Goal: Task Accomplishment & Management: Use online tool/utility

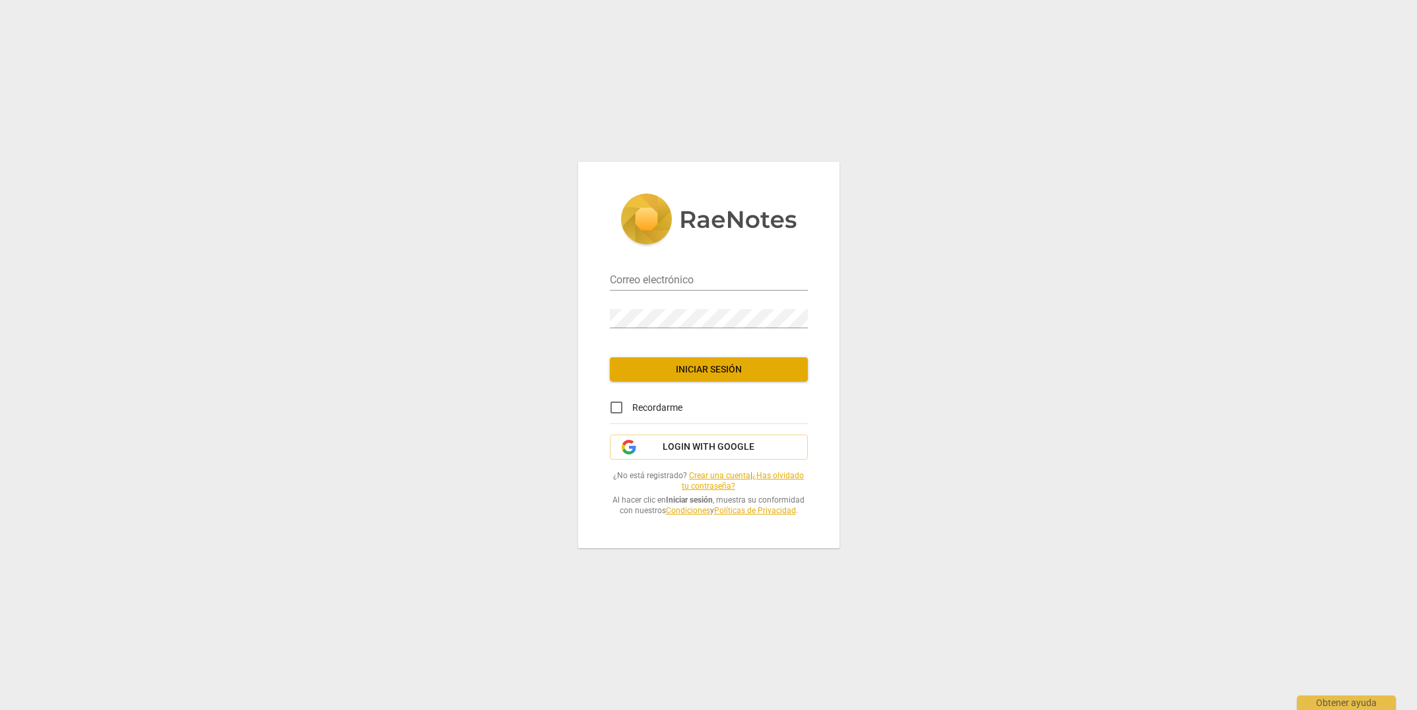
type input "info@inbody.es"
click at [762, 368] on span "Iniciar sesión" at bounding box center [708, 369] width 177 height 13
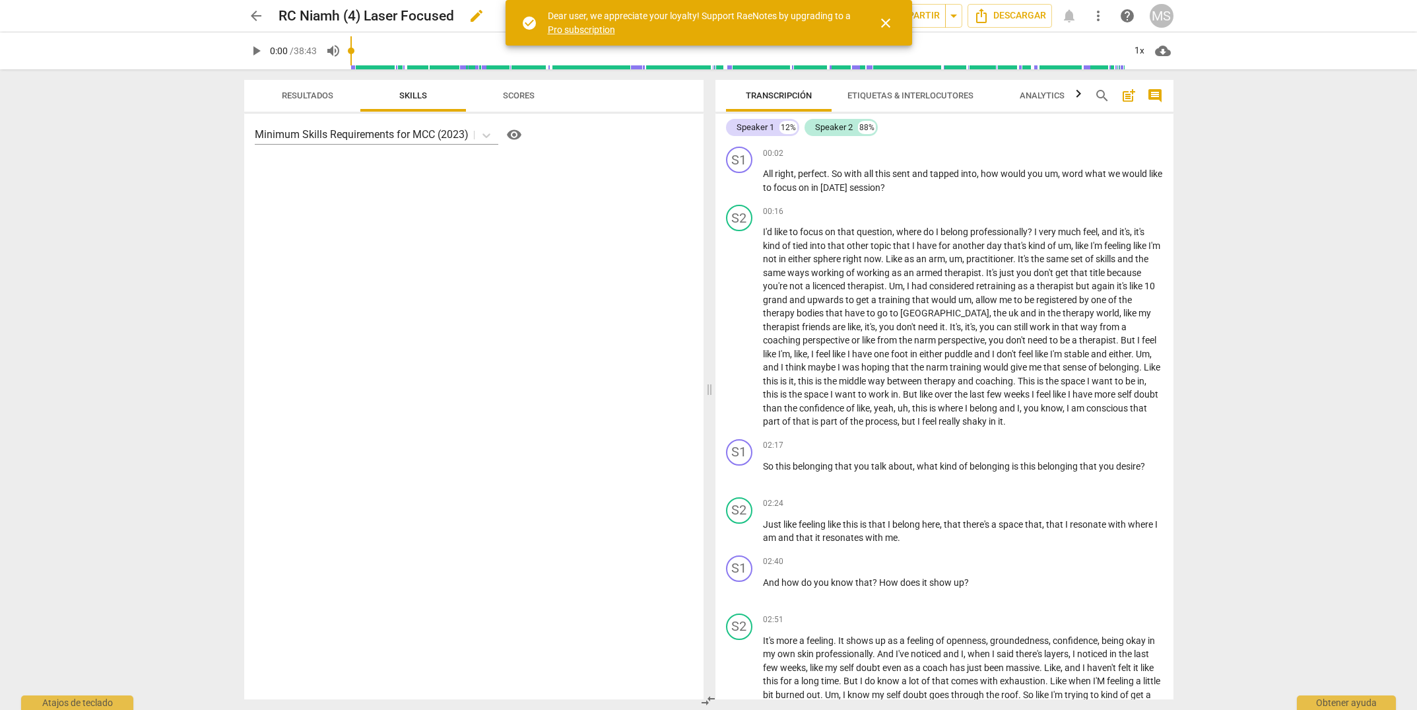
click at [347, 18] on h2 "RC Niamh (4) Laser Focused" at bounding box center [367, 16] width 176 height 17
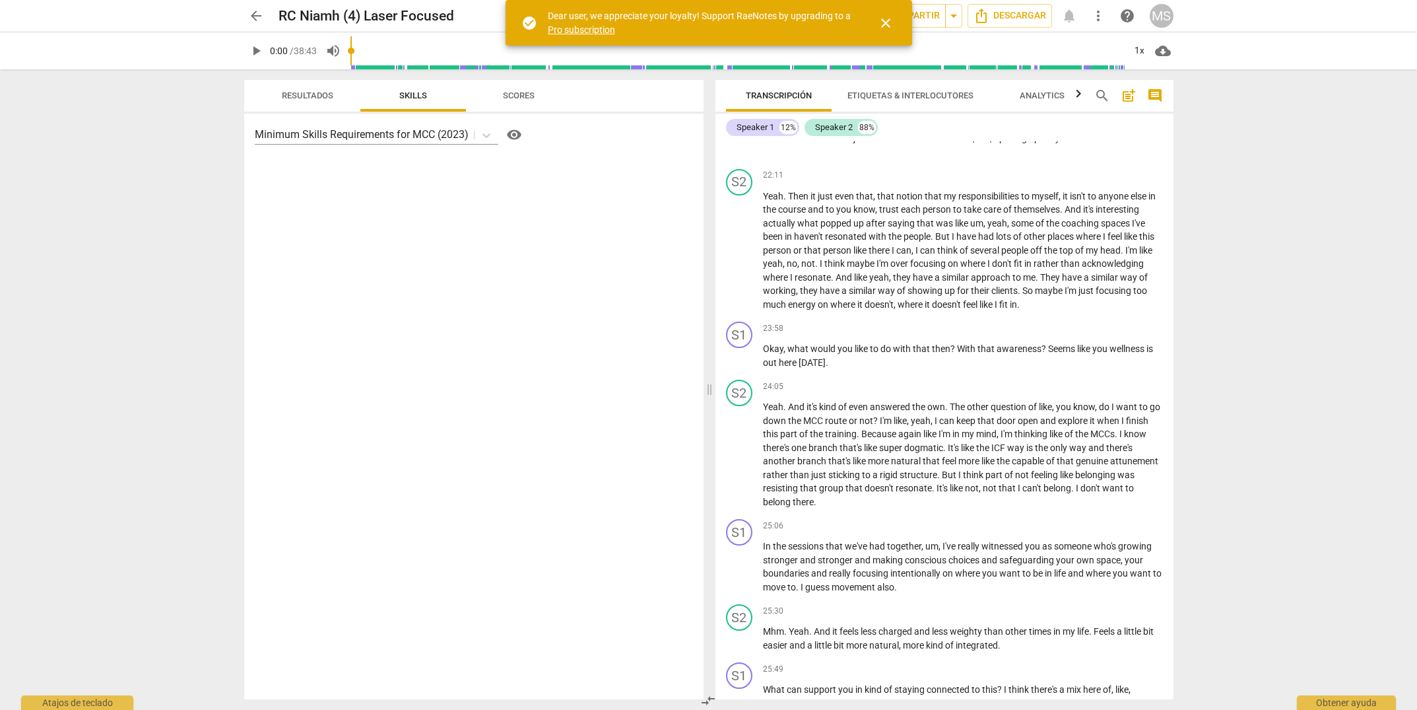
scroll to position [3268, 0]
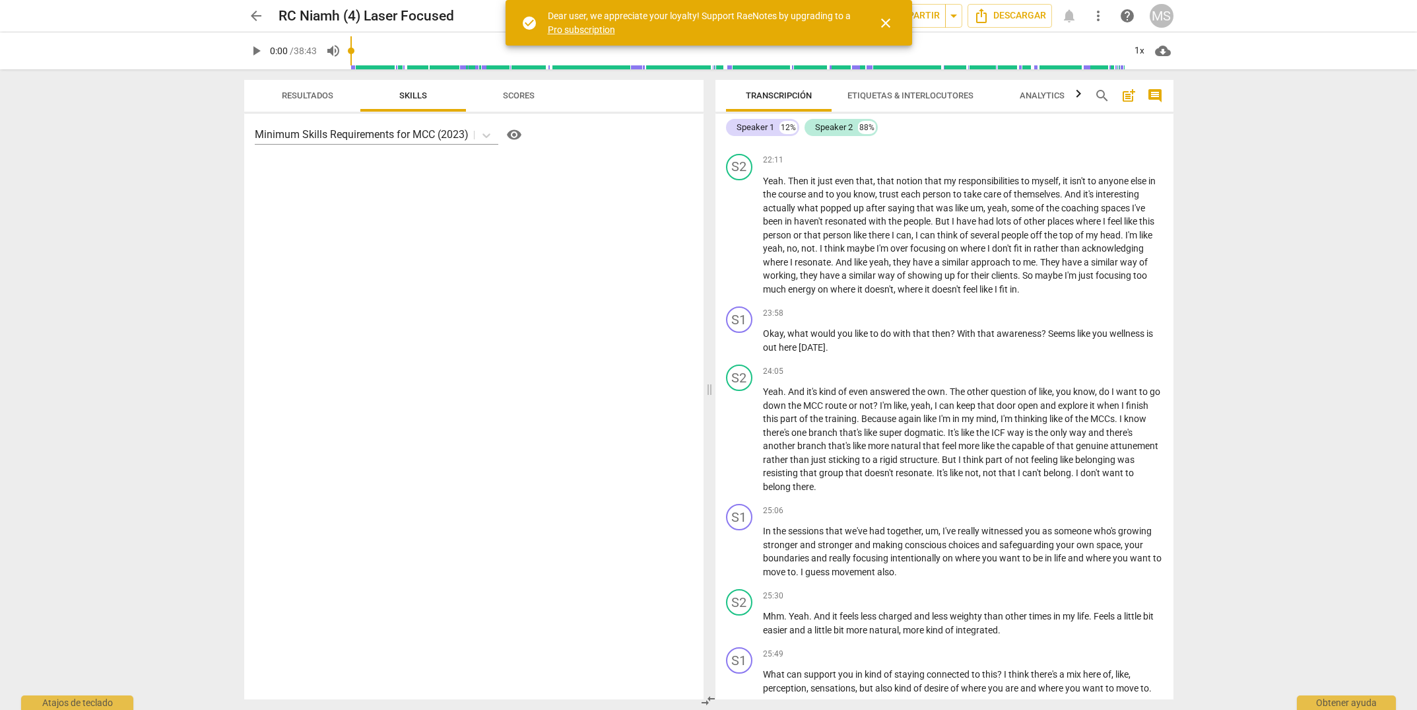
click at [891, 22] on span "close" at bounding box center [886, 23] width 16 height 16
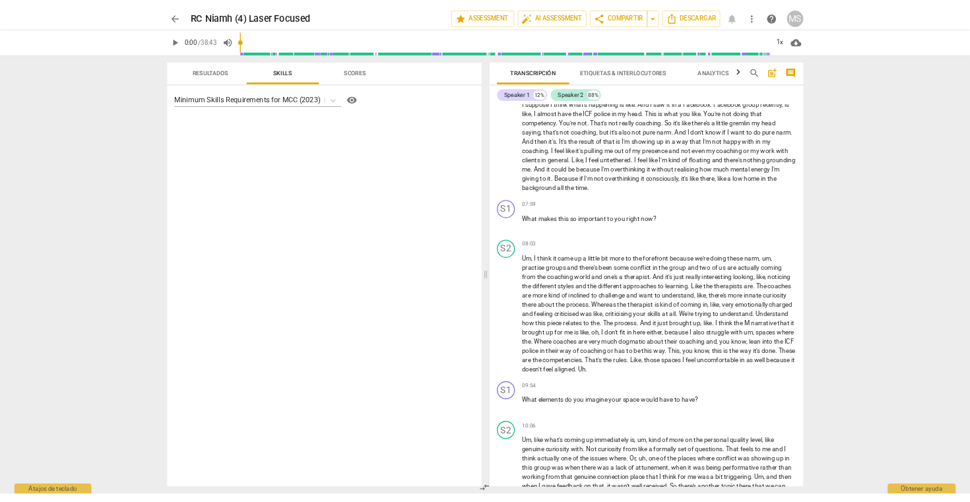
scroll to position [0, 0]
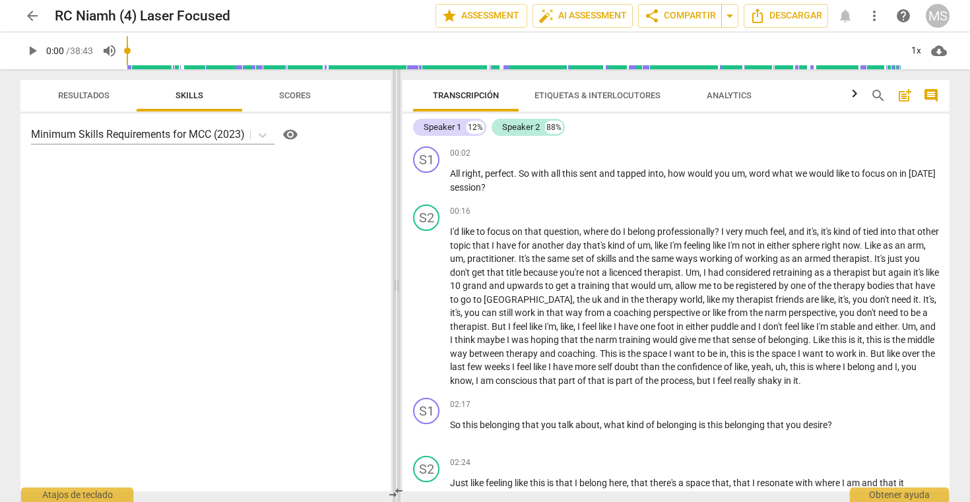
drag, startPoint x: 486, startPoint y: 287, endPoint x: 397, endPoint y: 296, distance: 89.6
click at [397, 296] on span at bounding box center [397, 285] width 8 height 433
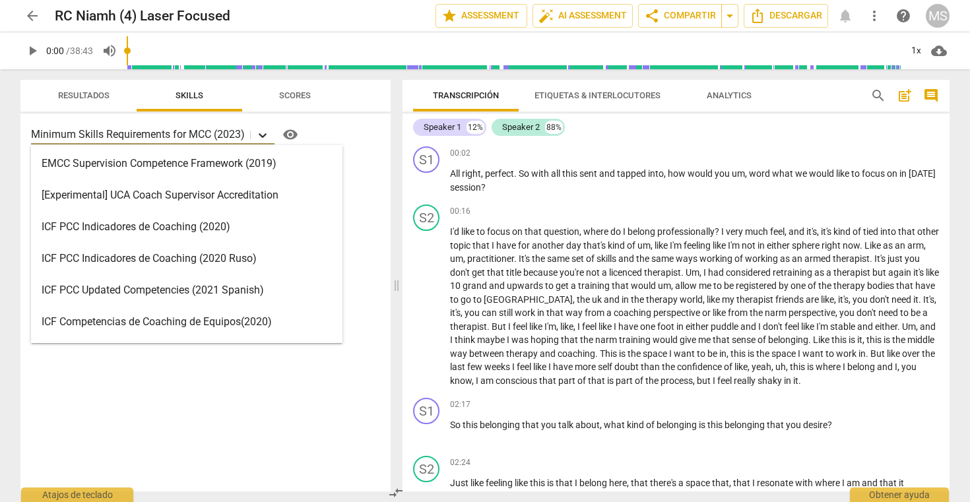
click at [264, 133] on icon at bounding box center [262, 135] width 13 height 13
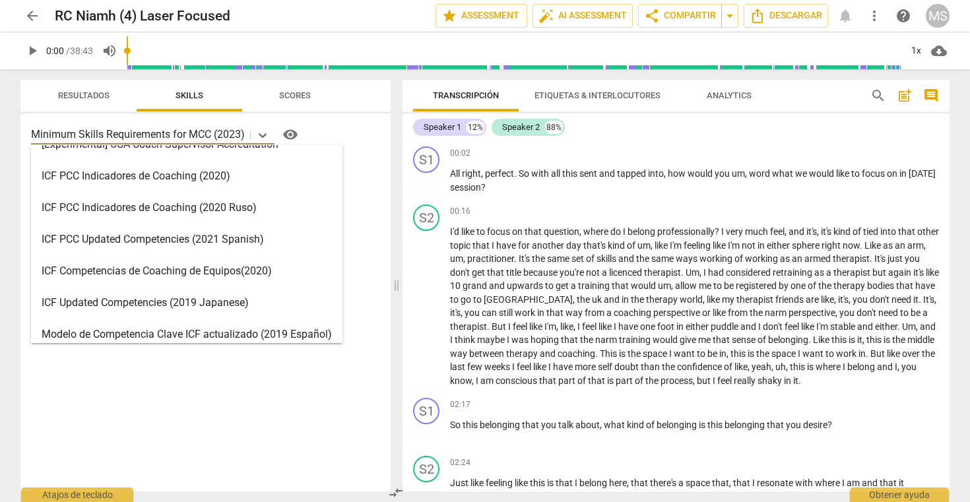
scroll to position [314, 0]
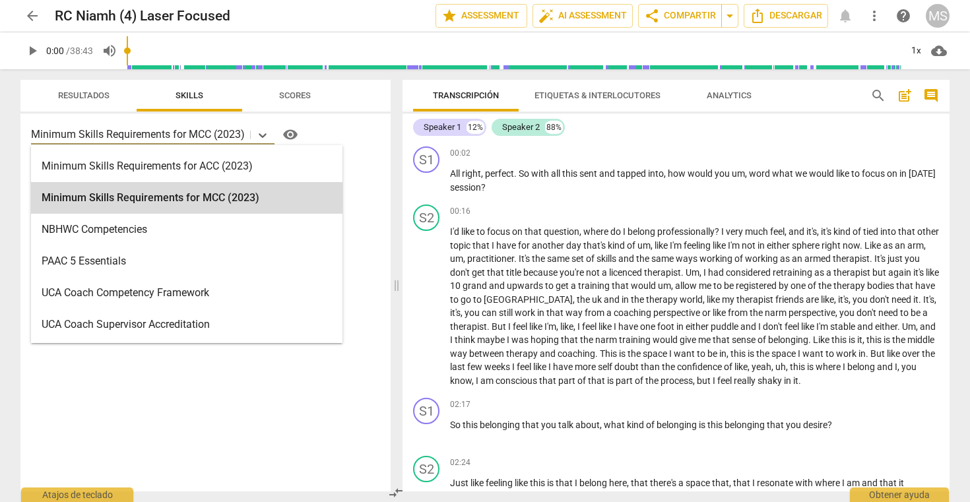
click at [261, 197] on div "Minimum Skills Requirements for MCC (2023)" at bounding box center [187, 198] width 312 height 32
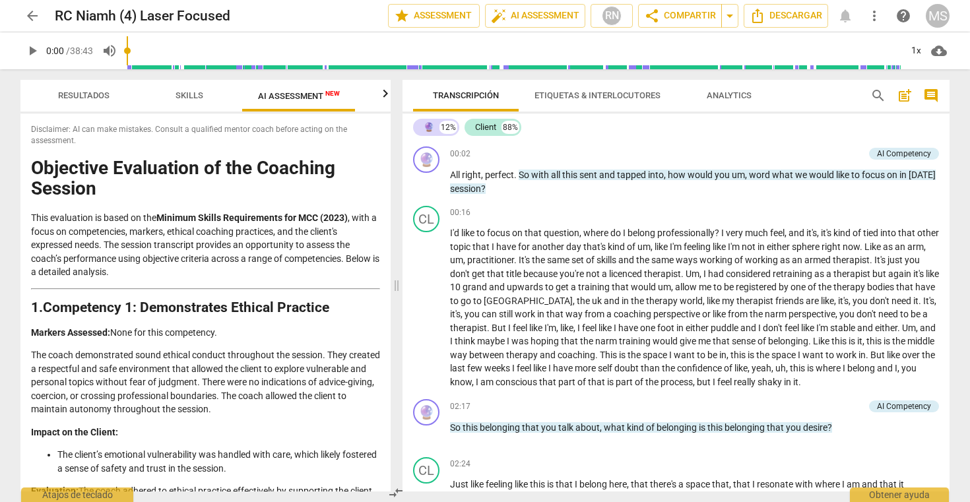
click at [281, 100] on span "AI Assessment New" at bounding box center [299, 96] width 82 height 10
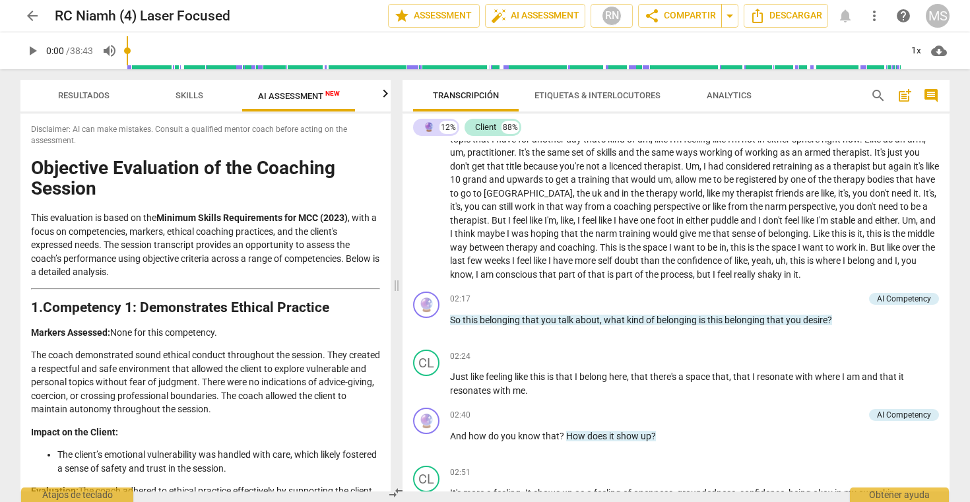
scroll to position [0, 0]
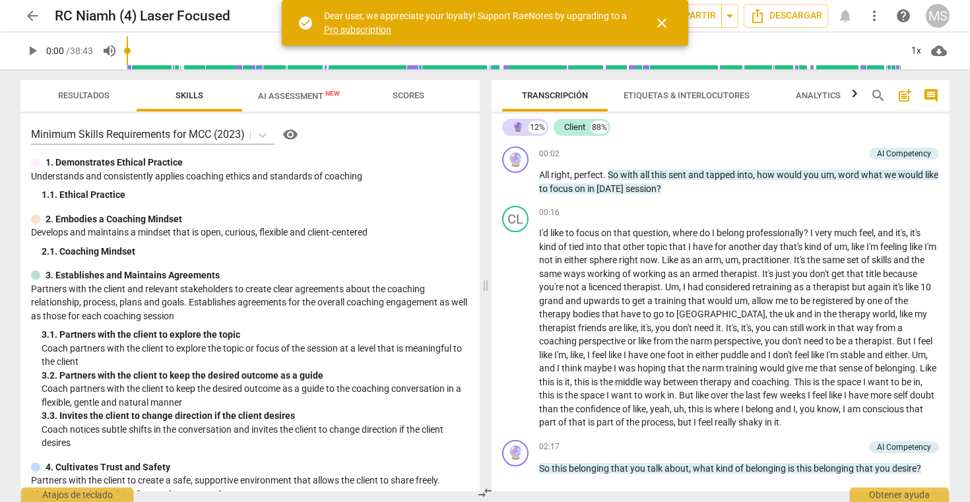
click at [482, 495] on span "compare_arrows" at bounding box center [485, 493] width 16 height 16
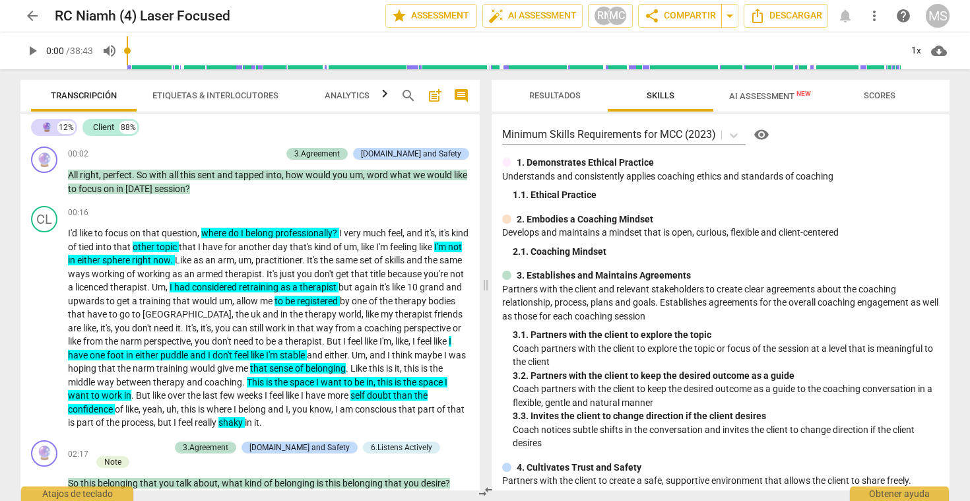
scroll to position [27, 0]
